Goal: Transaction & Acquisition: Purchase product/service

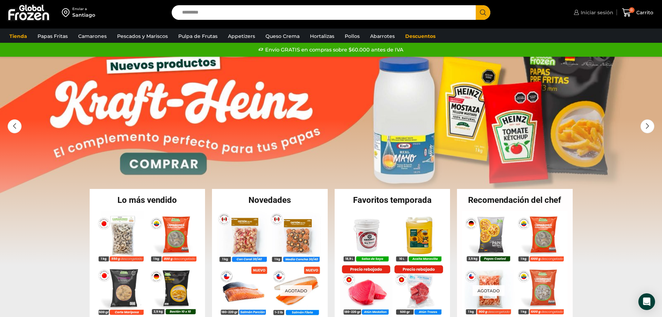
click at [600, 11] on span "Iniciar sesión" at bounding box center [596, 12] width 34 height 7
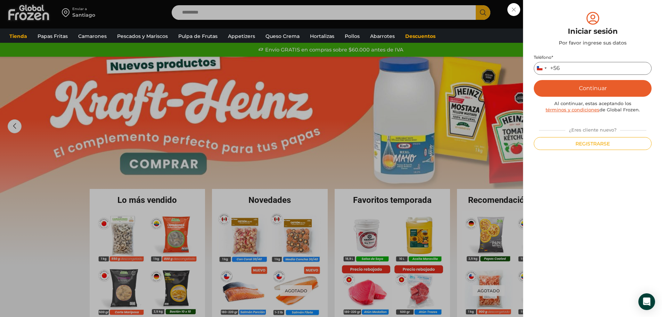
click at [575, 66] on input "Teléfono *" at bounding box center [593, 68] width 118 height 13
type input "*********"
click at [591, 83] on button "Continuar" at bounding box center [593, 88] width 118 height 17
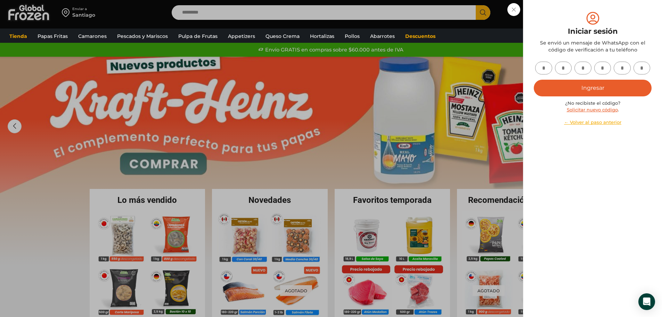
click at [539, 69] on input "text" at bounding box center [543, 67] width 17 height 13
type input "*"
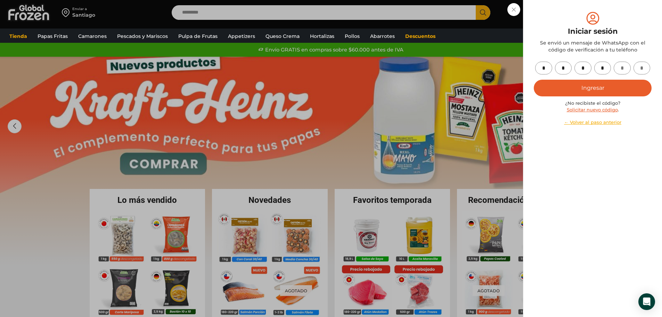
type input "*"
click at [595, 85] on button "Ingresar" at bounding box center [593, 88] width 118 height 17
click at [592, 88] on button "Ingresar" at bounding box center [593, 88] width 118 height 17
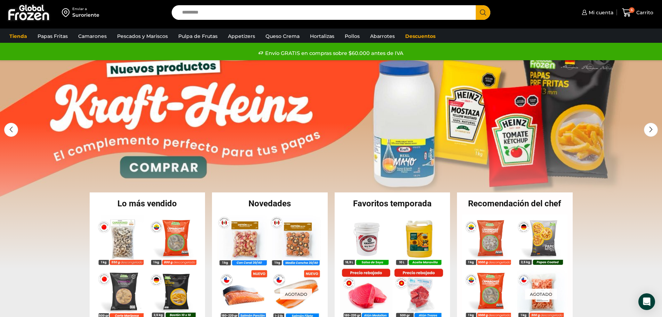
scroll to position [35, 0]
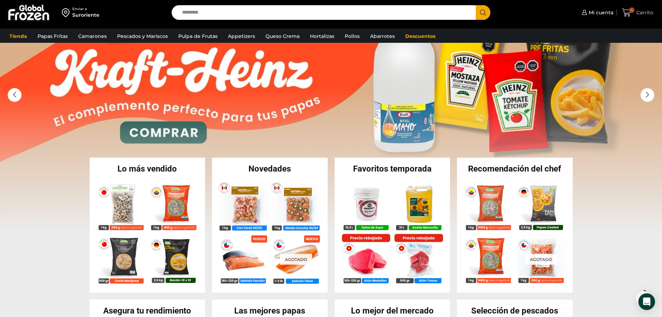
click at [634, 11] on span "6" at bounding box center [628, 12] width 12 height 9
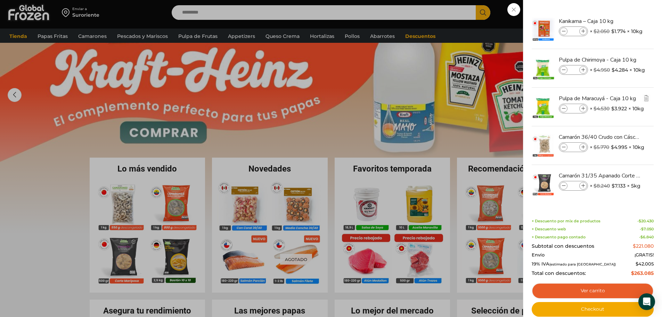
click at [577, 107] on input "*" at bounding box center [573, 109] width 10 height 8
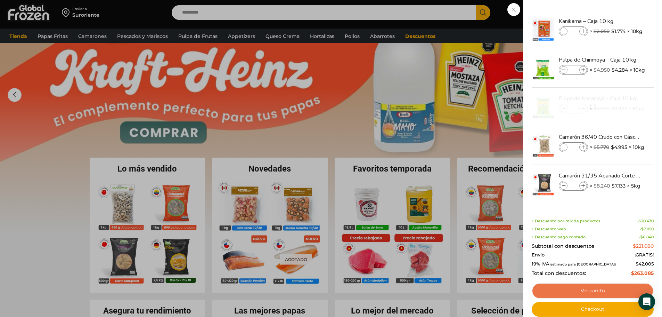
type input "*"
click at [601, 291] on link "Ver carrito" at bounding box center [593, 290] width 122 height 16
click at [597, 288] on link "Ver carrito" at bounding box center [593, 290] width 122 height 16
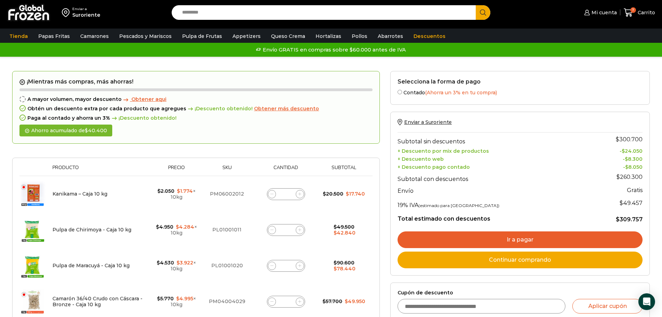
click at [288, 230] on input "*" at bounding box center [286, 230] width 10 height 10
type input "*"
click at [312, 219] on td "Pulpa de Chirimoya - Caja 10 kg cantidad *" at bounding box center [286, 230] width 66 height 36
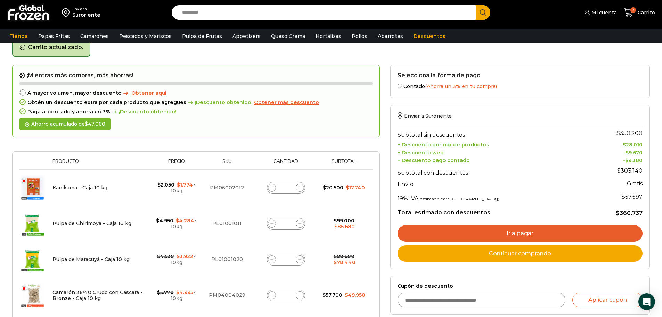
scroll to position [36, 0]
click at [289, 187] on input "*" at bounding box center [286, 187] width 10 height 10
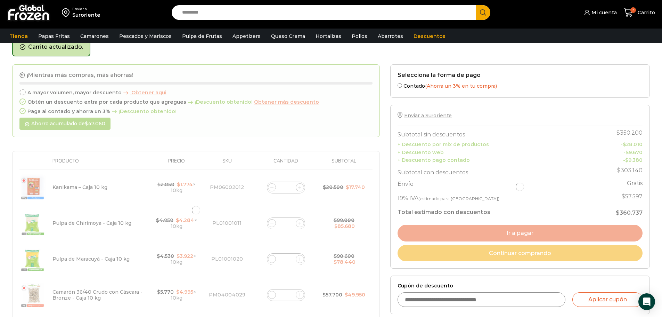
type input "**"
click at [307, 204] on div at bounding box center [196, 209] width 368 height 291
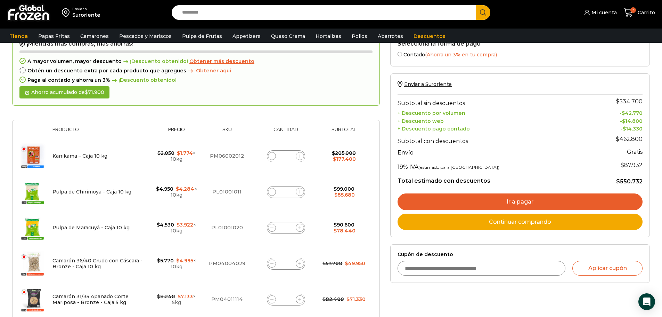
scroll to position [143, 0]
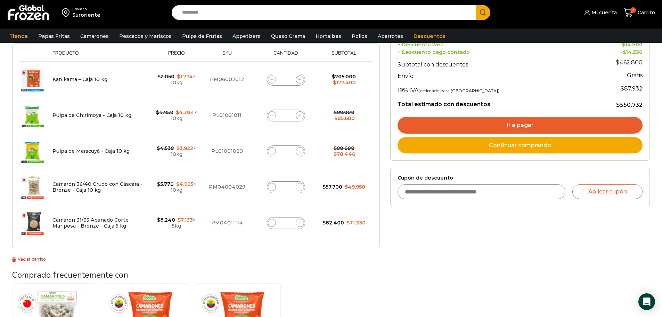
click at [289, 188] on input "*" at bounding box center [286, 187] width 10 height 10
type input "*"
click at [325, 200] on td "$ 57.700 Original price was: $57.700. $ 49.950 Current price is: $49.950." at bounding box center [344, 187] width 50 height 36
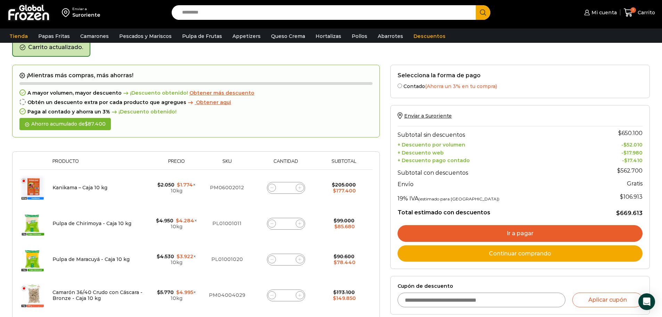
scroll to position [35, 0]
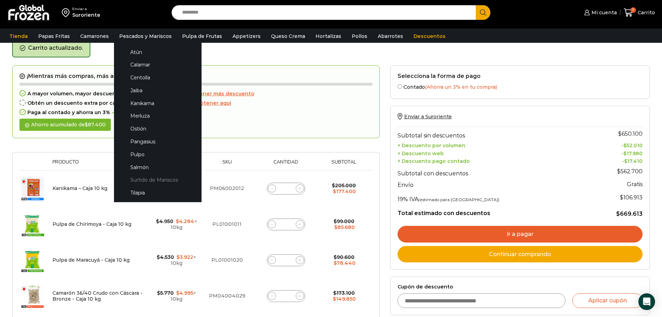
click at [148, 180] on link "Surtido de Mariscos" at bounding box center [158, 179] width 74 height 13
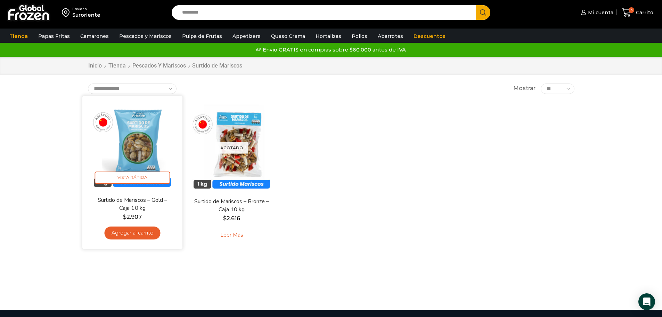
click at [139, 233] on link "Agregar al carrito" at bounding box center [132, 232] width 56 height 13
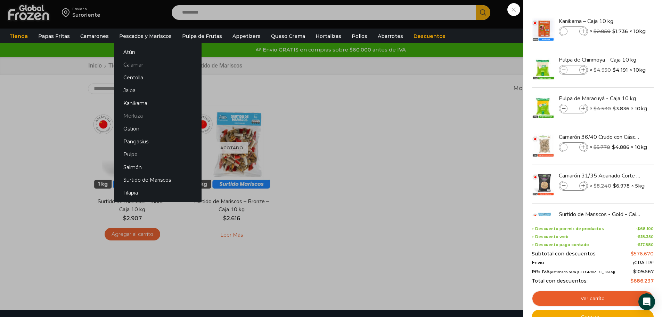
click at [133, 116] on link "Merluza" at bounding box center [158, 115] width 88 height 13
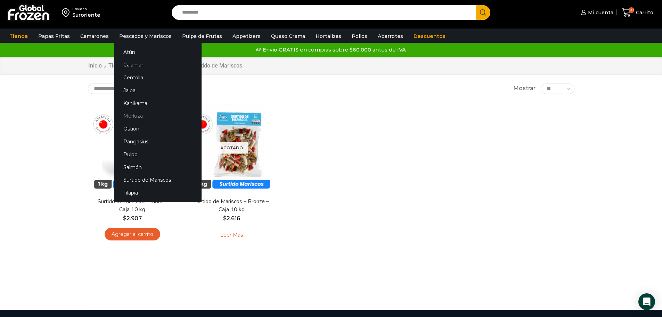
click at [134, 112] on link "Merluza" at bounding box center [158, 115] width 88 height 13
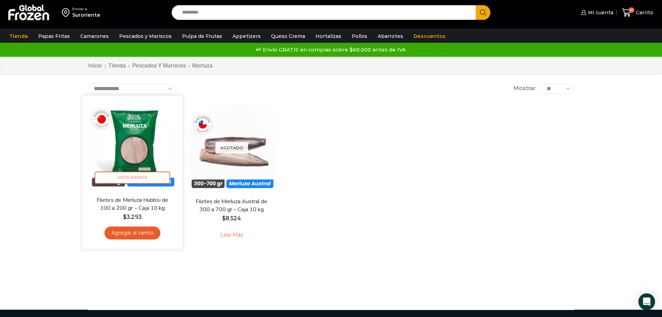
click at [145, 235] on link "Agregar al carrito" at bounding box center [132, 232] width 56 height 13
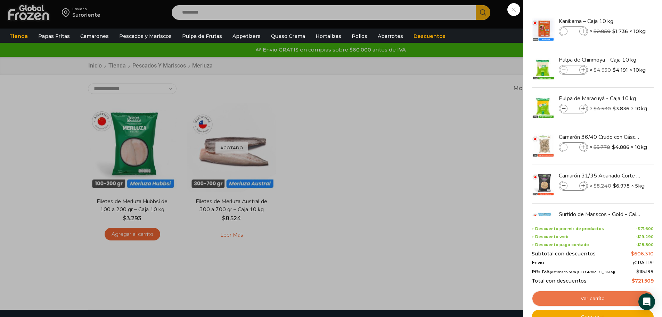
click at [584, 296] on link "Ver carrito" at bounding box center [593, 298] width 122 height 16
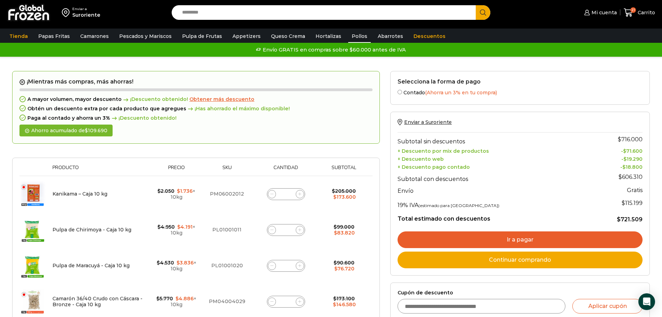
click at [348, 33] on link "Pollos" at bounding box center [359, 36] width 23 height 13
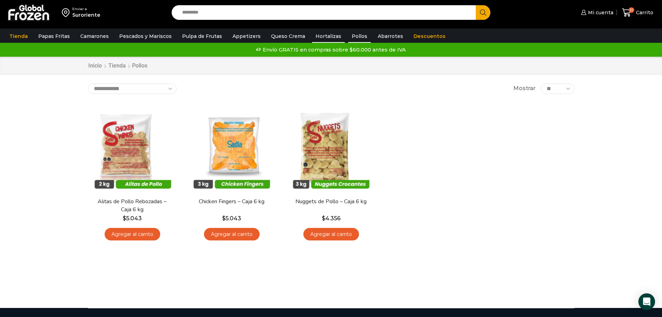
click at [323, 37] on link "Hortalizas" at bounding box center [328, 36] width 33 height 13
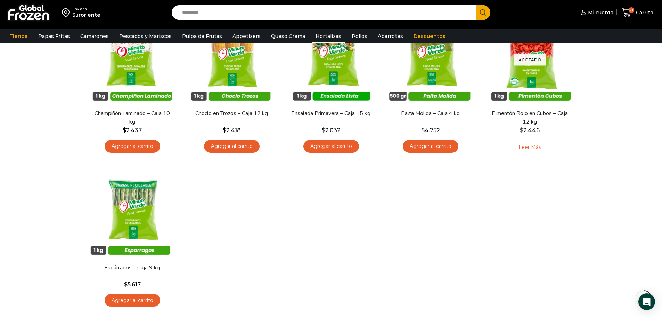
scroll to position [243, 0]
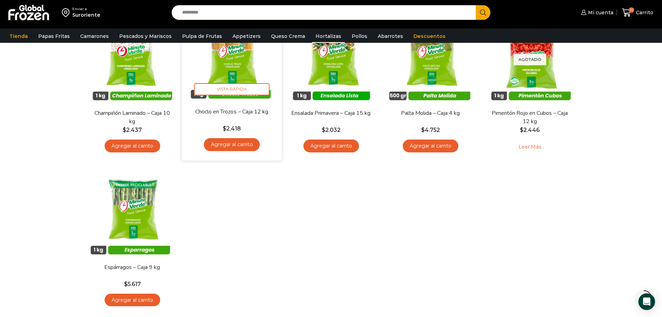
click at [236, 145] on link "Agregar al carrito" at bounding box center [232, 144] width 56 height 13
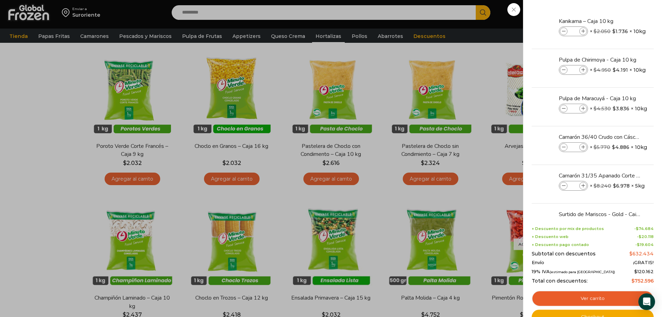
scroll to position [69, 0]
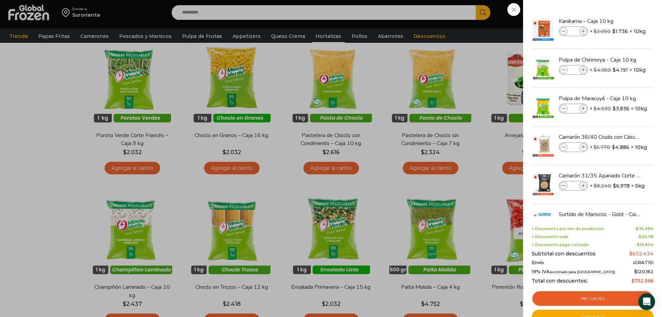
click at [620, 21] on div "22 Carrito 22 22 Shopping Cart" at bounding box center [637, 13] width 35 height 16
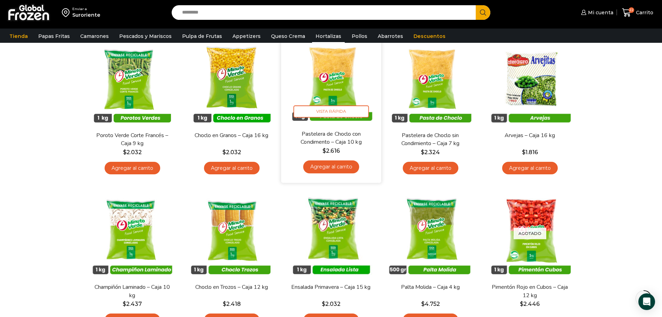
click at [337, 164] on link "Agregar al carrito" at bounding box center [331, 166] width 56 height 13
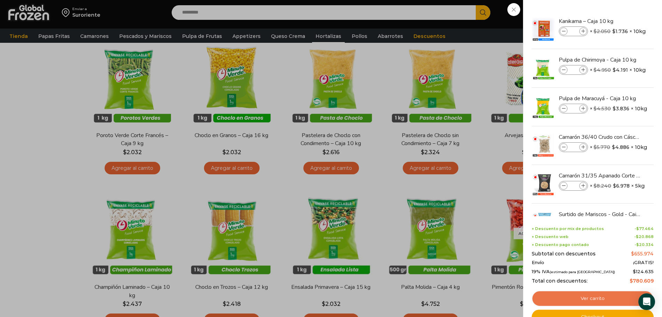
click at [589, 296] on link "Ver carrito" at bounding box center [593, 298] width 122 height 16
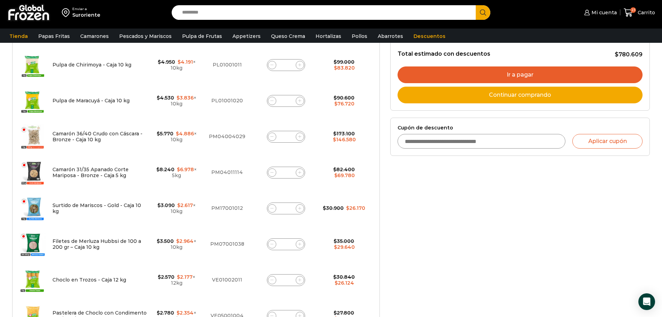
scroll to position [208, 0]
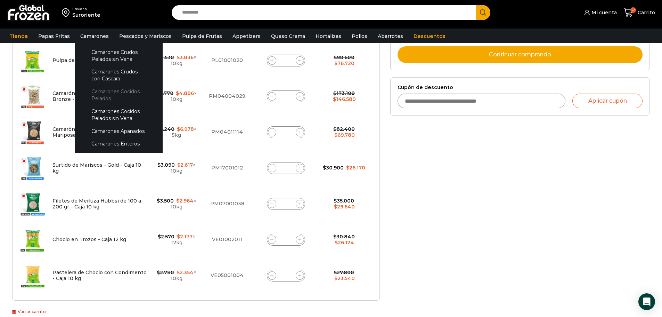
click at [118, 95] on link "Camarones Cocidos Pelados" at bounding box center [119, 95] width 74 height 20
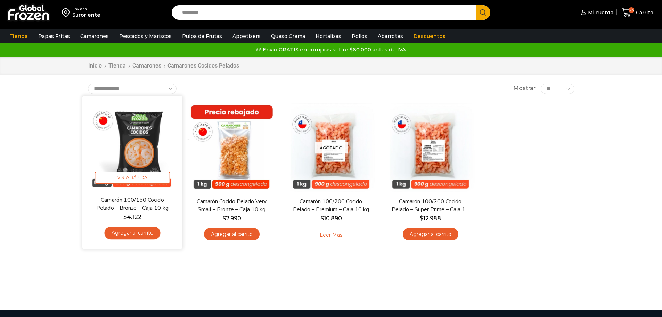
click at [129, 232] on link "Agregar al carrito" at bounding box center [132, 232] width 56 height 13
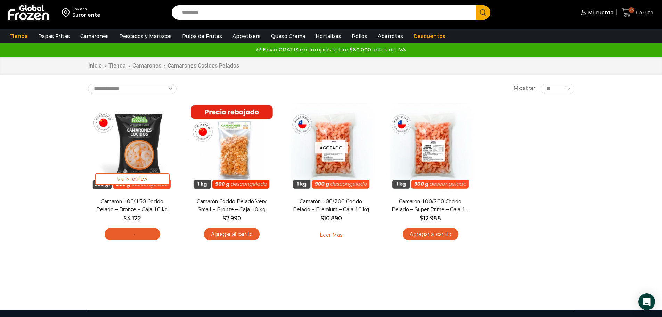
click at [646, 12] on span "Carrito" at bounding box center [643, 12] width 19 height 7
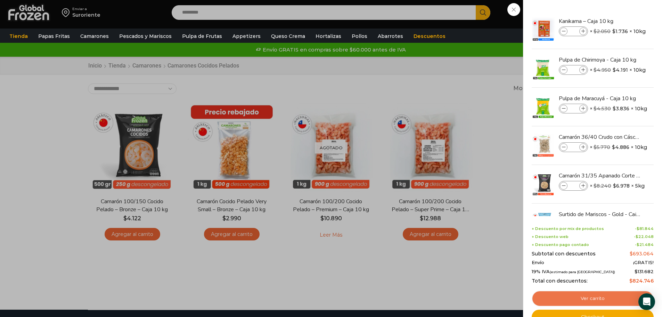
click at [595, 298] on link "Ver carrito" at bounding box center [593, 298] width 122 height 16
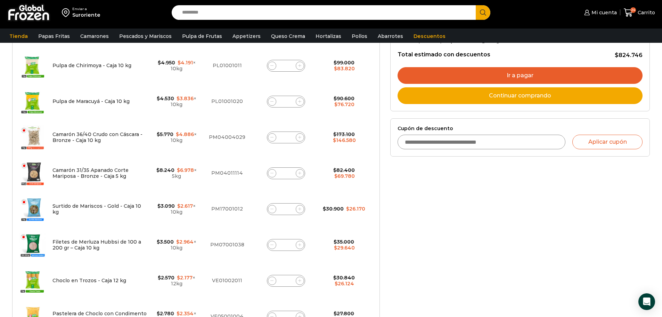
scroll to position [174, 0]
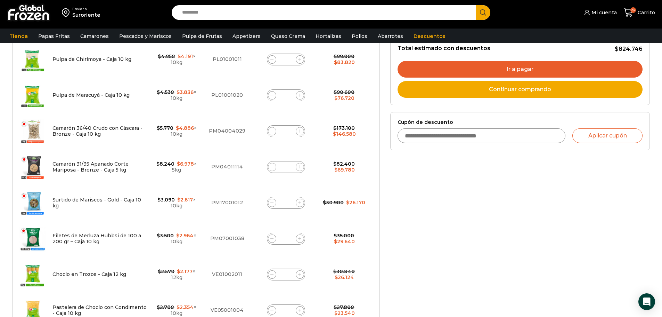
click at [290, 202] on input "*" at bounding box center [286, 203] width 10 height 10
type input "*"
click at [289, 201] on input "*" at bounding box center [286, 203] width 10 height 10
type input "*"
click at [317, 216] on td "Surtido de Mariscos - Gold - Caja 10 kg cantidad *" at bounding box center [286, 202] width 66 height 36
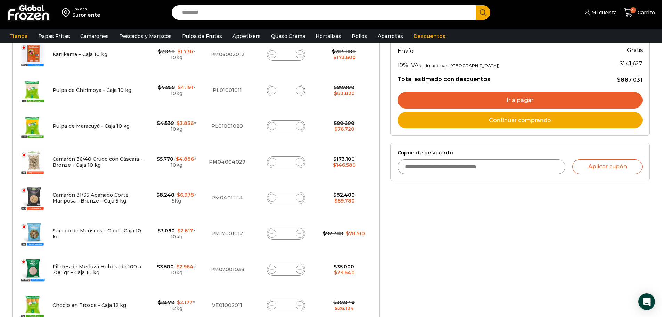
scroll to position [208, 0]
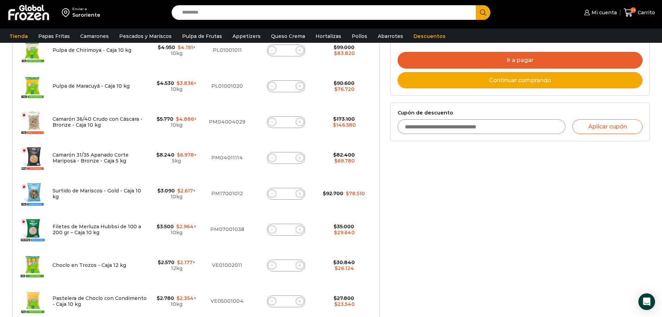
click at [289, 229] on input "*" at bounding box center [286, 229] width 10 height 10
type input "*"
click at [310, 246] on td "Filetes de Merluza Hubbsi de 100 a 200 gr – Caja 10 kg cantidad *" at bounding box center [286, 229] width 66 height 36
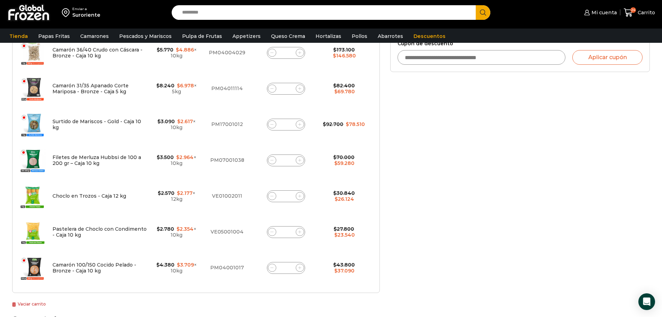
scroll to position [312, 0]
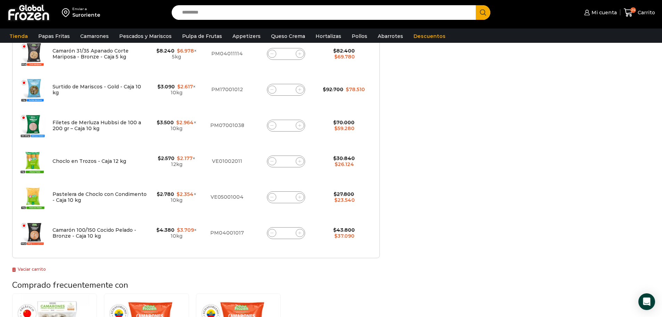
click at [288, 195] on input "*" at bounding box center [286, 197] width 10 height 10
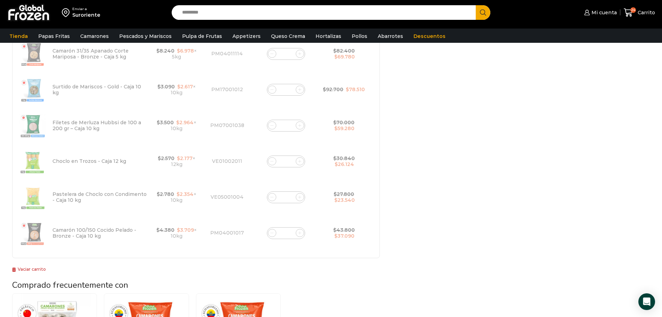
type input "*"
click at [428, 220] on div "Selecciona la forma de pago Contado (Ahorra un 3% en tu compra) Seleccionar Env…" at bounding box center [520, 106] width 270 height 637
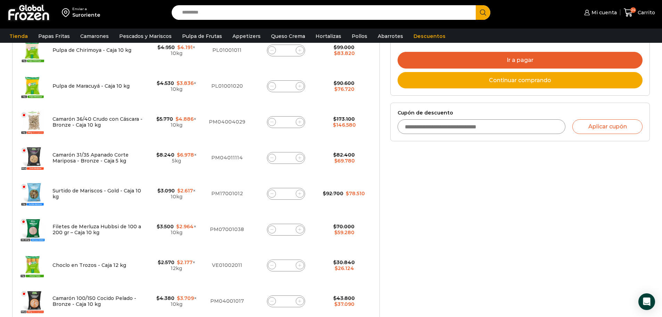
scroll to position [248, 0]
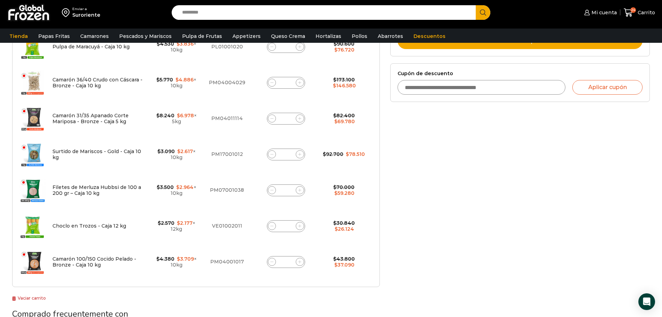
click at [289, 257] on input "*" at bounding box center [286, 262] width 10 height 10
type input "*"
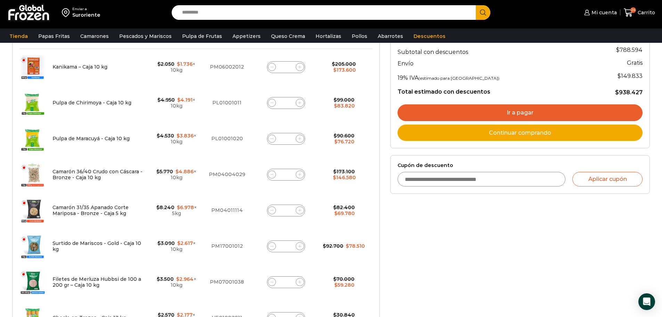
scroll to position [74, 0]
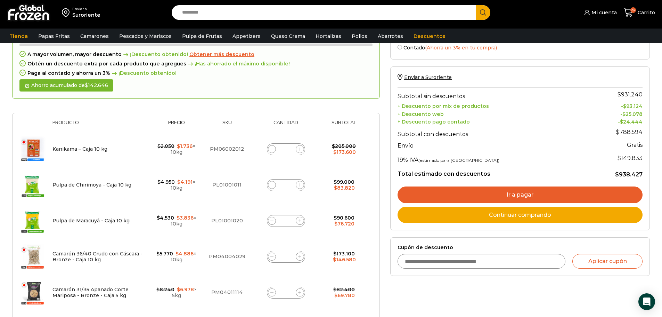
click at [534, 195] on link "Ir a pagar" at bounding box center [519, 194] width 245 height 17
click at [516, 193] on link "Ir a pagar" at bounding box center [519, 194] width 245 height 17
click at [514, 191] on link "Ir a pagar" at bounding box center [519, 194] width 245 height 17
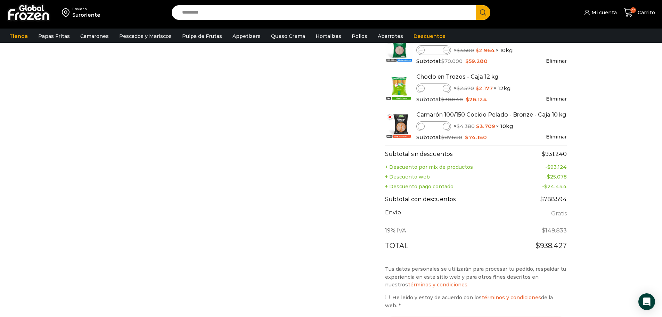
scroll to position [382, 0]
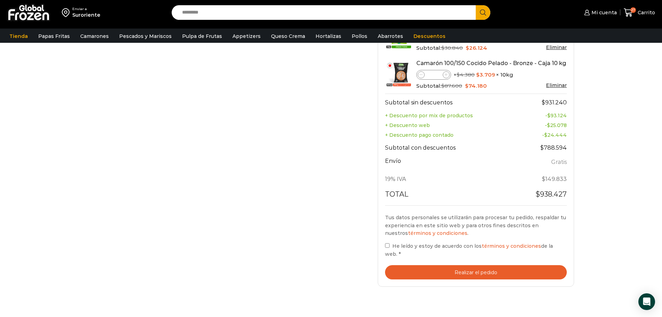
click at [454, 265] on button "Realizar el pedido" at bounding box center [476, 272] width 182 height 14
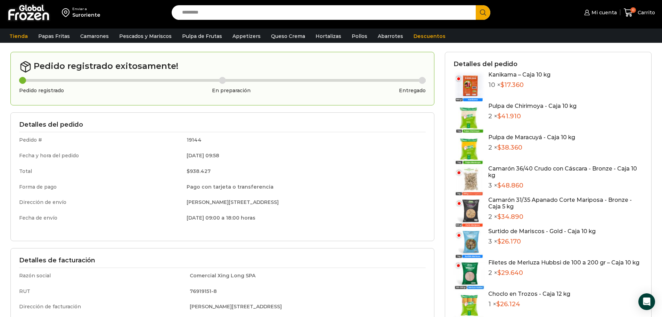
scroll to position [35, 0]
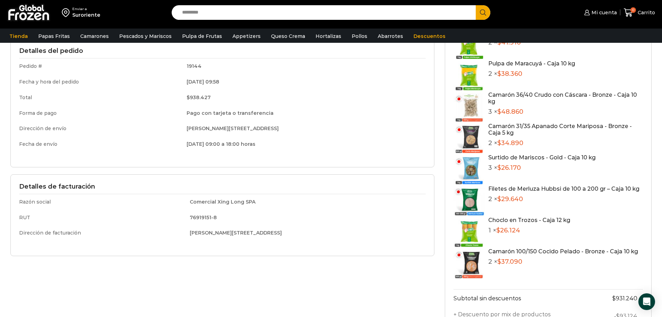
scroll to position [69, 0]
